Goal: Participate in discussion

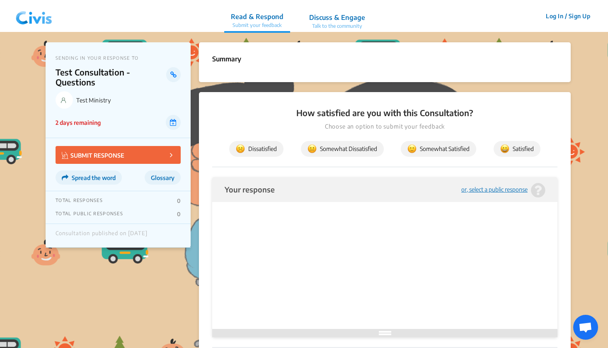
click at [498, 1] on nav "Read & Respond Submit your feedback Discuss & Engage Talk to the community Read…" at bounding box center [304, 16] width 608 height 32
click at [403, 0] on nav "Read & Respond Submit your feedback Discuss & Engage Talk to the community Read…" at bounding box center [304, 16] width 608 height 32
